Goal: Task Accomplishment & Management: Manage account settings

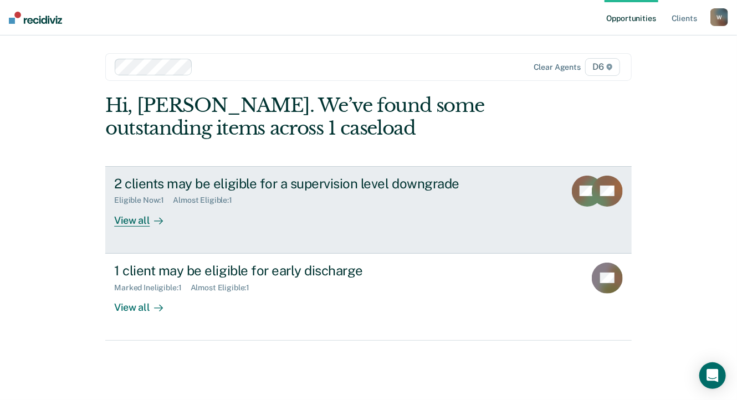
click at [125, 218] on div "View all" at bounding box center [145, 216] width 62 height 22
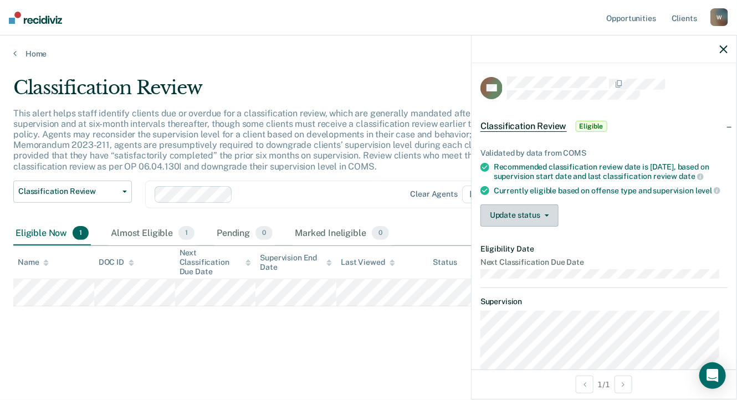
click at [528, 227] on button "Update status" at bounding box center [519, 215] width 78 height 22
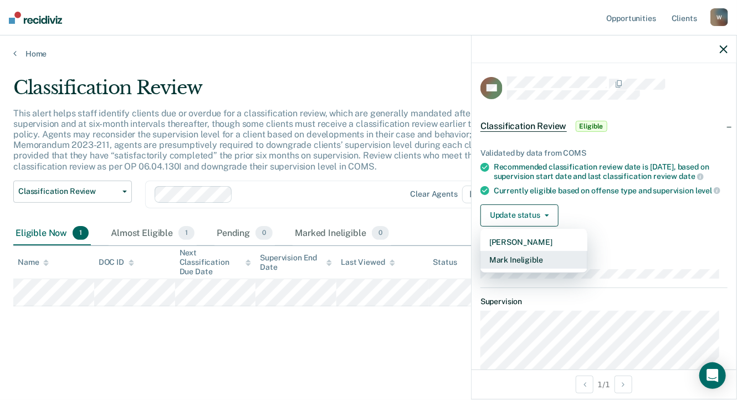
click at [528, 268] on button "Mark Ineligible" at bounding box center [533, 260] width 107 height 18
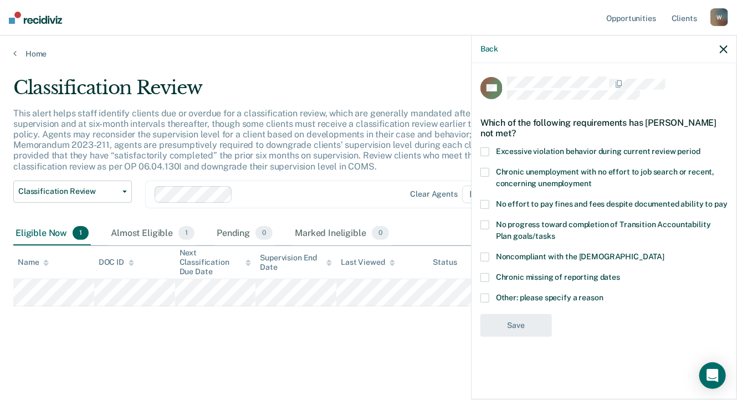
click at [487, 294] on span at bounding box center [484, 298] width 9 height 9
click at [603, 294] on input "Other: please specify a reason" at bounding box center [603, 294] width 0 height 0
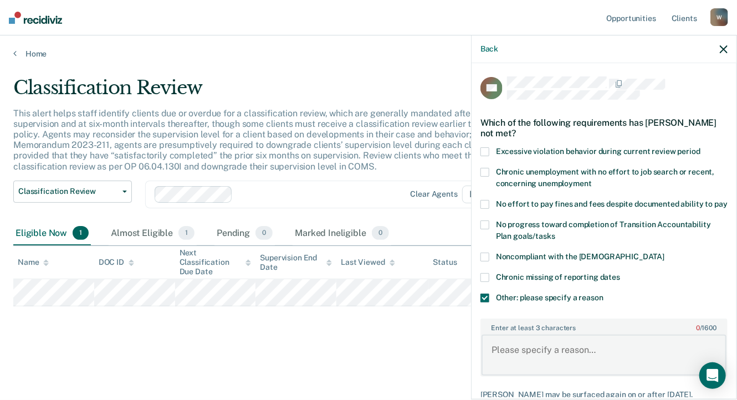
click at [524, 360] on textarea "Enter at least 3 characters 0 / 1600" at bounding box center [604, 355] width 245 height 41
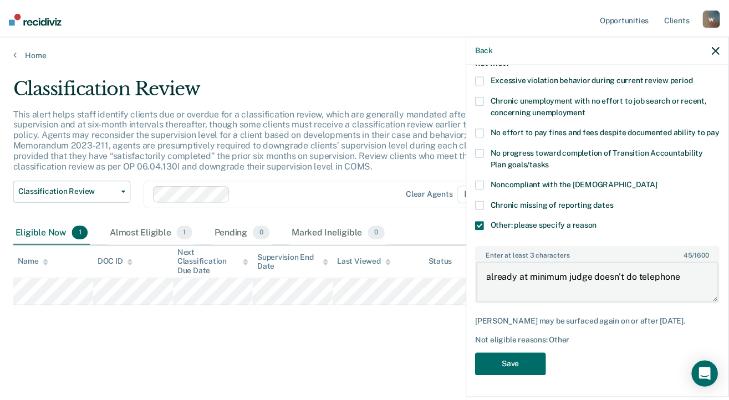
scroll to position [91, 0]
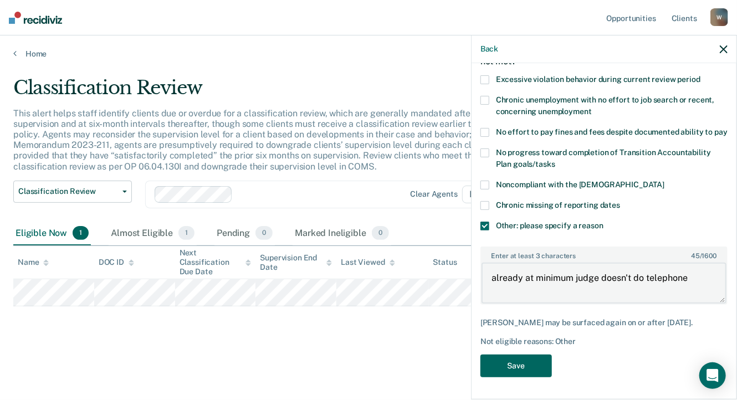
type textarea "already at minimum judge doesn't do telephone"
click at [504, 367] on button "Save" at bounding box center [515, 366] width 71 height 23
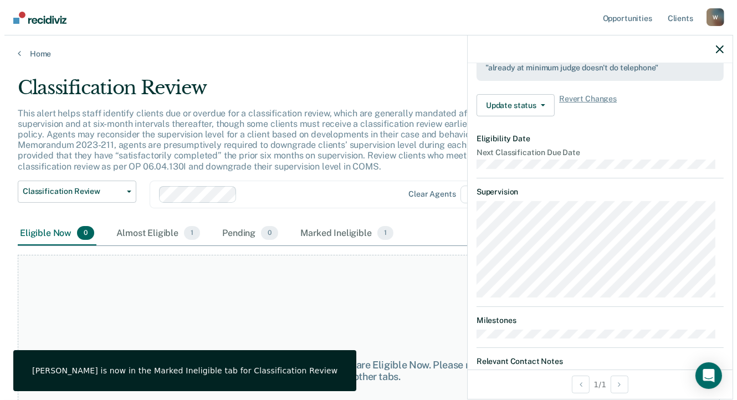
scroll to position [249, 0]
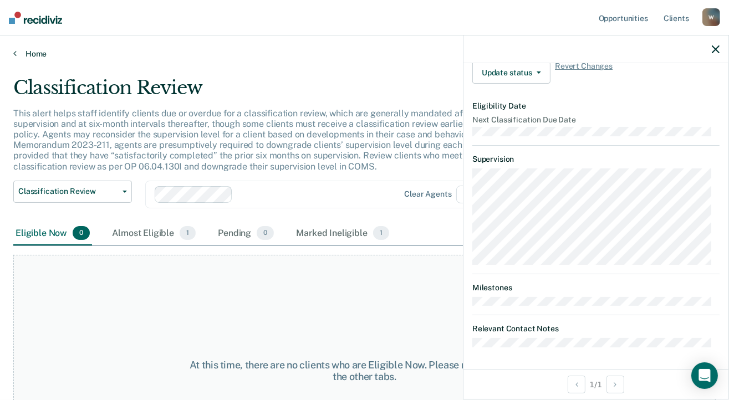
click at [17, 52] on link "Home" at bounding box center [364, 54] width 702 height 10
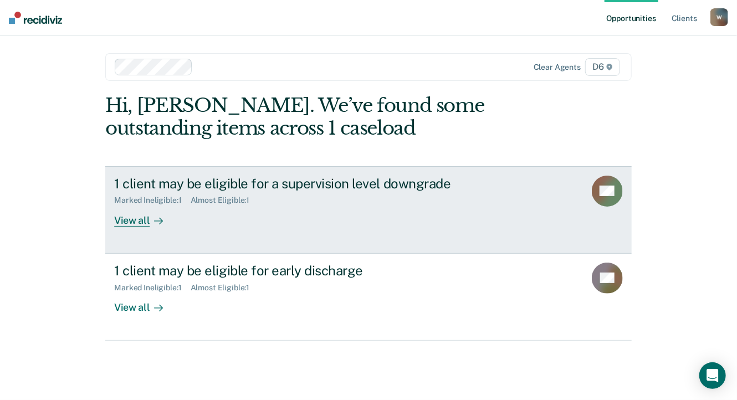
click at [138, 217] on div "View all" at bounding box center [145, 216] width 62 height 22
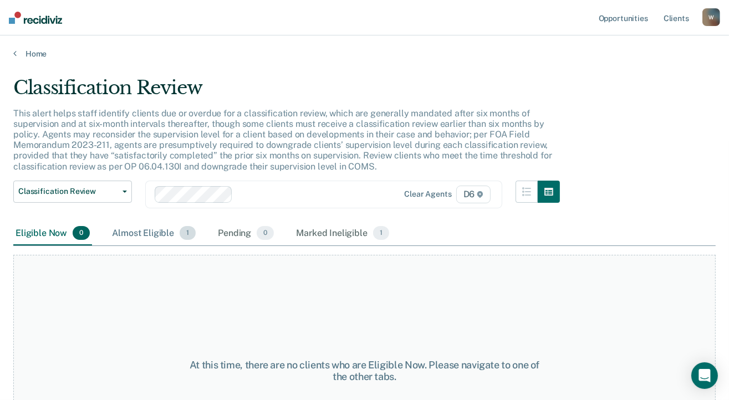
click at [148, 231] on div "Almost Eligible 1" at bounding box center [154, 234] width 88 height 24
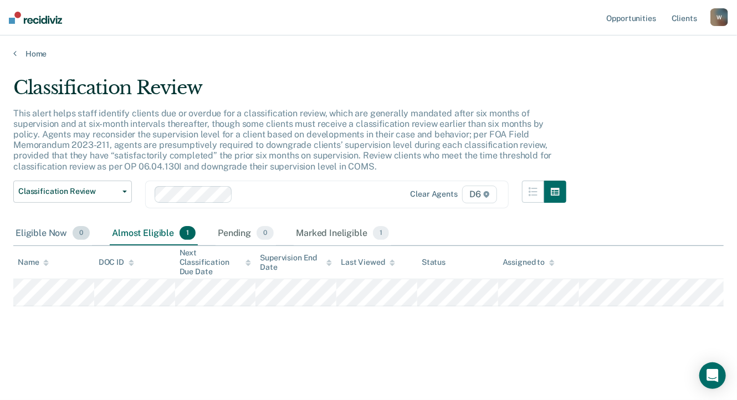
click at [52, 229] on div "Eligible Now 0" at bounding box center [52, 234] width 79 height 24
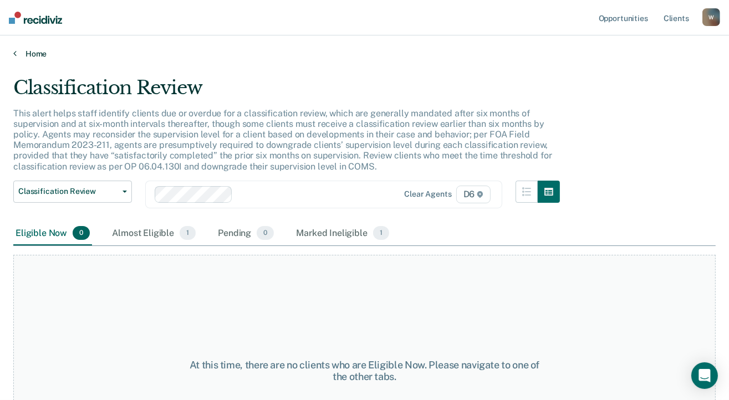
click at [32, 52] on link "Home" at bounding box center [364, 54] width 702 height 10
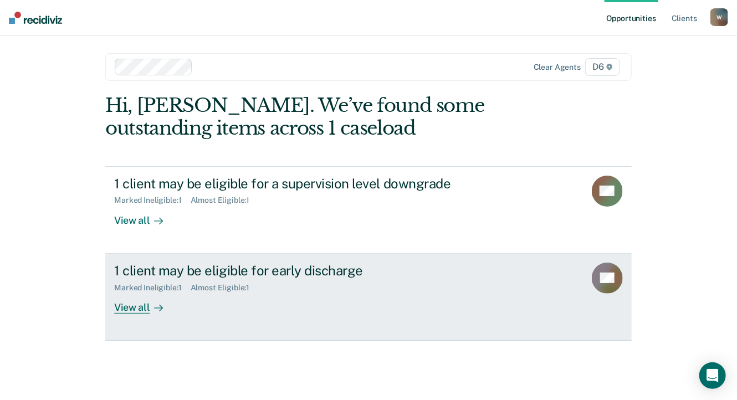
click at [130, 304] on div "View all" at bounding box center [145, 303] width 62 height 22
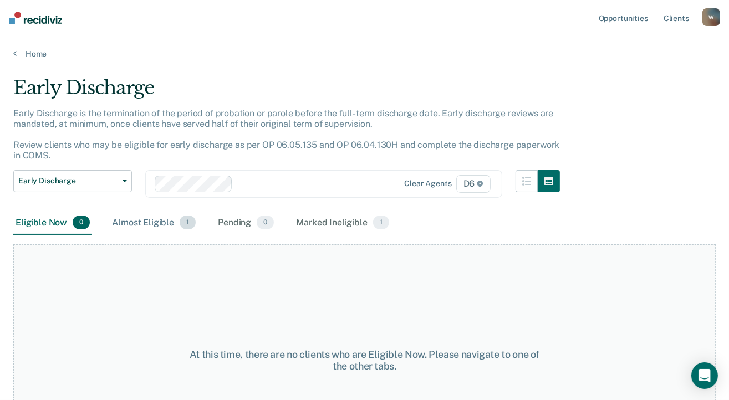
click at [136, 222] on div "Almost Eligible 1" at bounding box center [154, 223] width 88 height 24
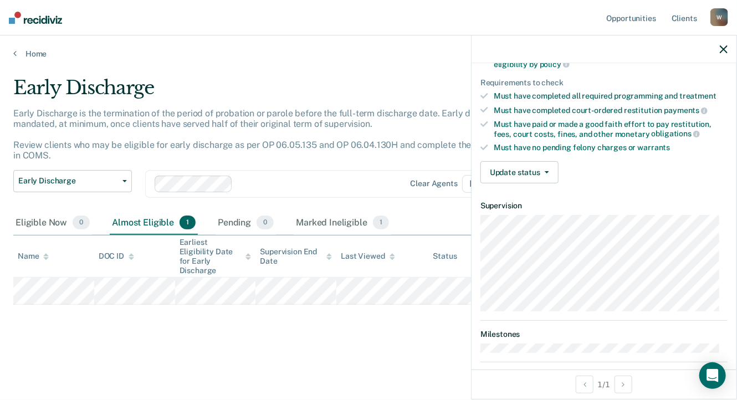
scroll to position [166, 0]
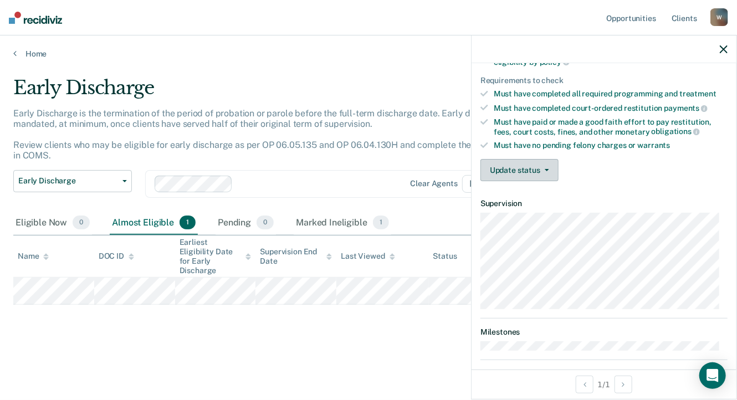
click at [517, 165] on button "Update status" at bounding box center [519, 170] width 78 height 22
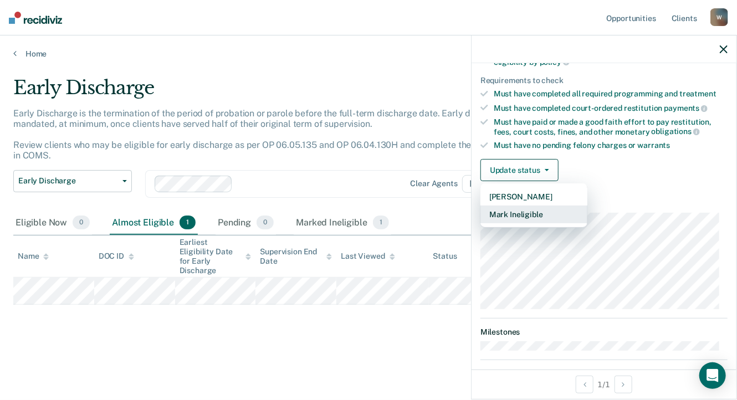
click at [513, 214] on button "Mark Ineligible" at bounding box center [533, 215] width 107 height 18
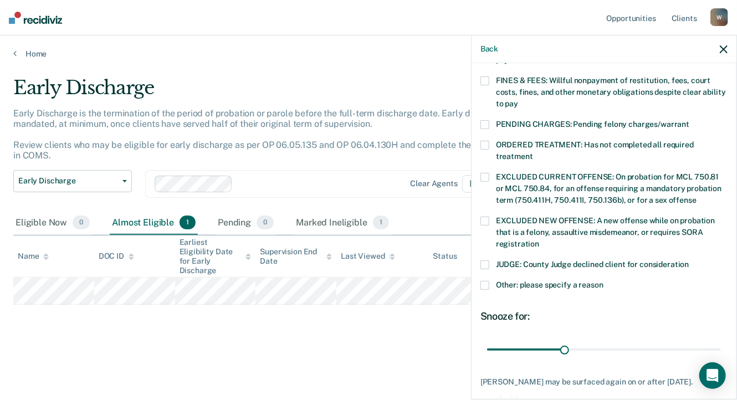
scroll to position [332, 0]
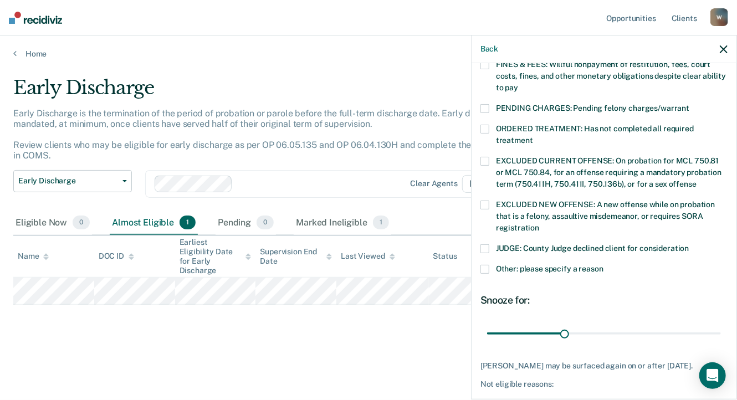
click at [486, 265] on span at bounding box center [484, 269] width 9 height 9
click at [603, 265] on input "Other: please specify a reason" at bounding box center [603, 265] width 0 height 0
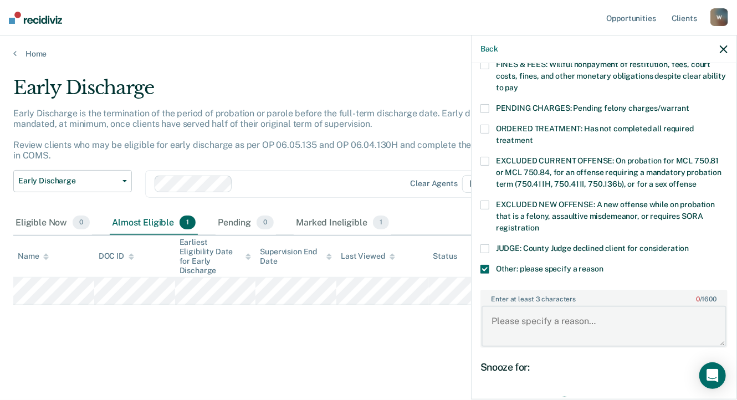
click at [523, 312] on textarea "Enter at least 3 characters 0 / 1600" at bounding box center [604, 326] width 245 height 41
type textarea "still has community service to complete"
drag, startPoint x: 562, startPoint y: 390, endPoint x: 796, endPoint y: 383, distance: 233.4
type input "90"
click at [721, 391] on input "range" at bounding box center [604, 400] width 234 height 19
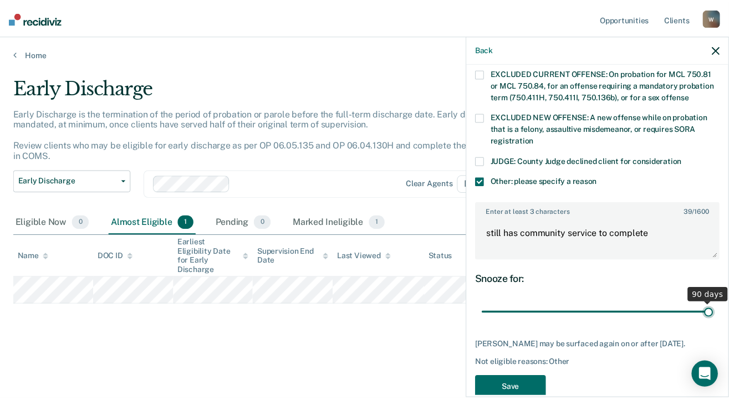
scroll to position [438, 0]
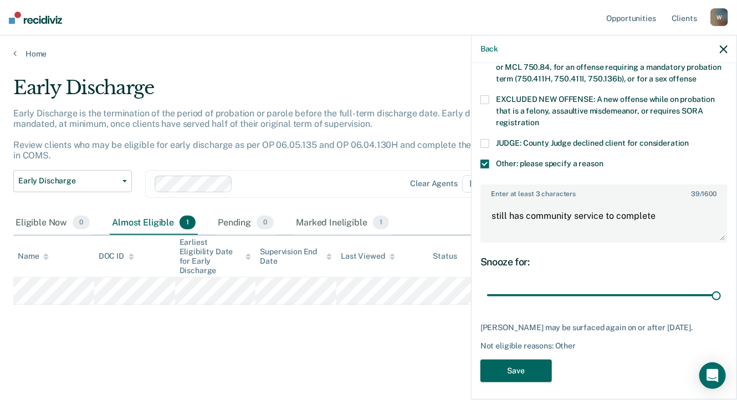
click at [516, 366] on button "Save" at bounding box center [515, 371] width 71 height 23
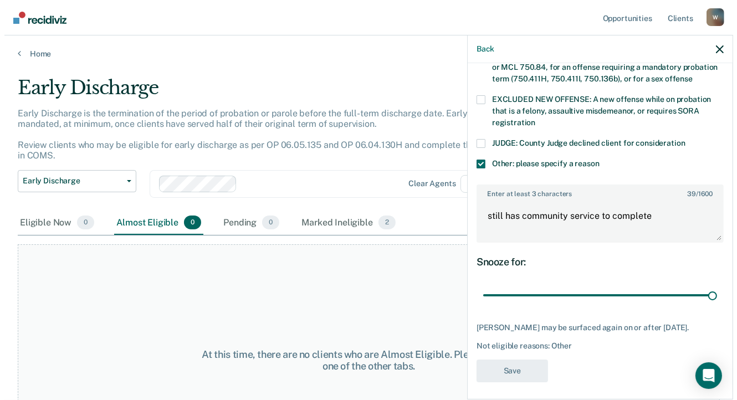
scroll to position [318, 0]
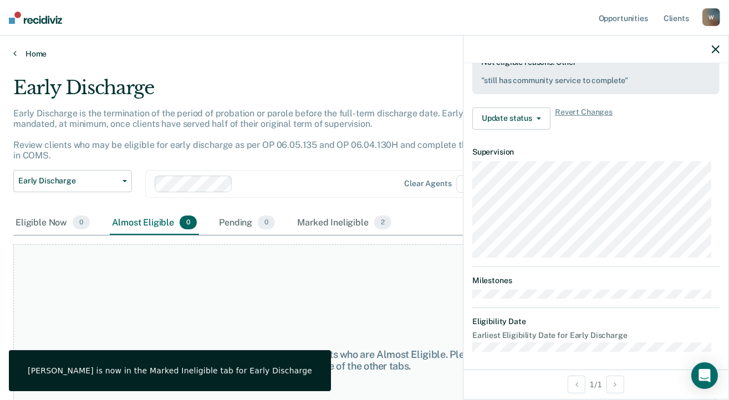
click at [31, 50] on link "Home" at bounding box center [364, 54] width 702 height 10
